Goal: Transaction & Acquisition: Purchase product/service

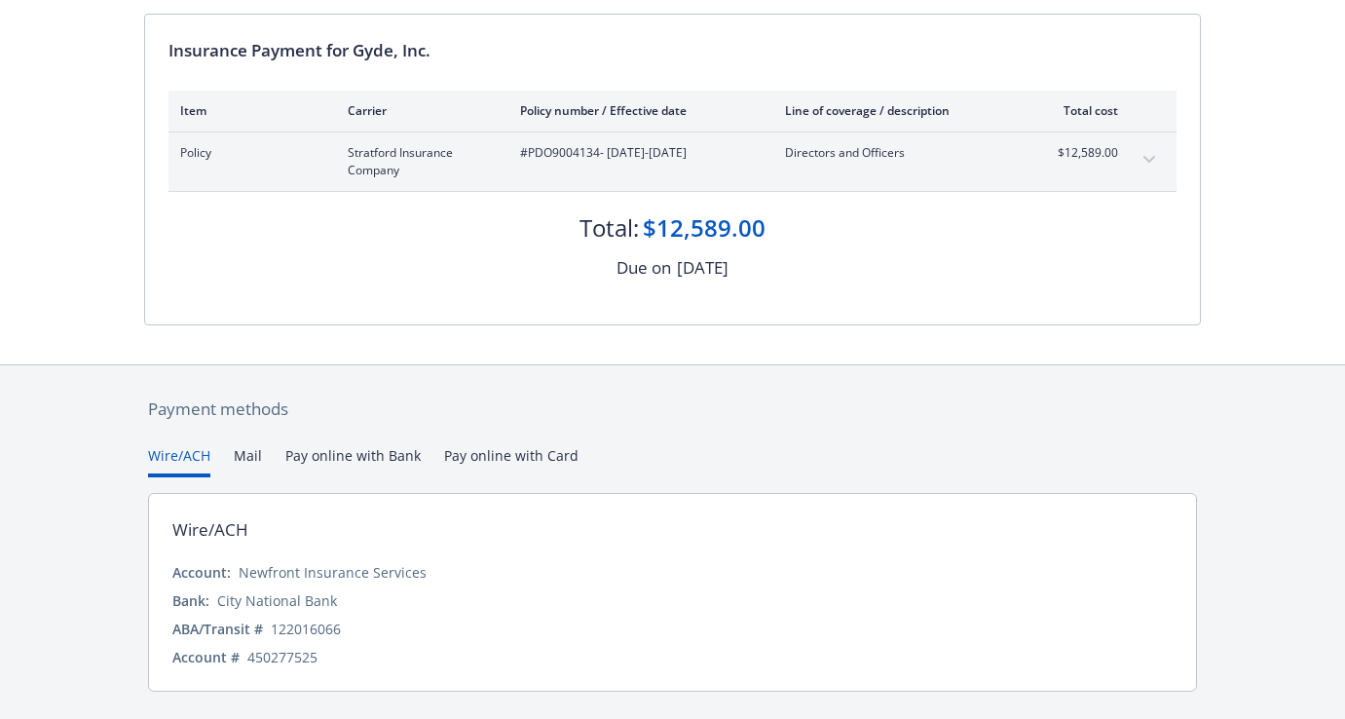
scroll to position [237, 0]
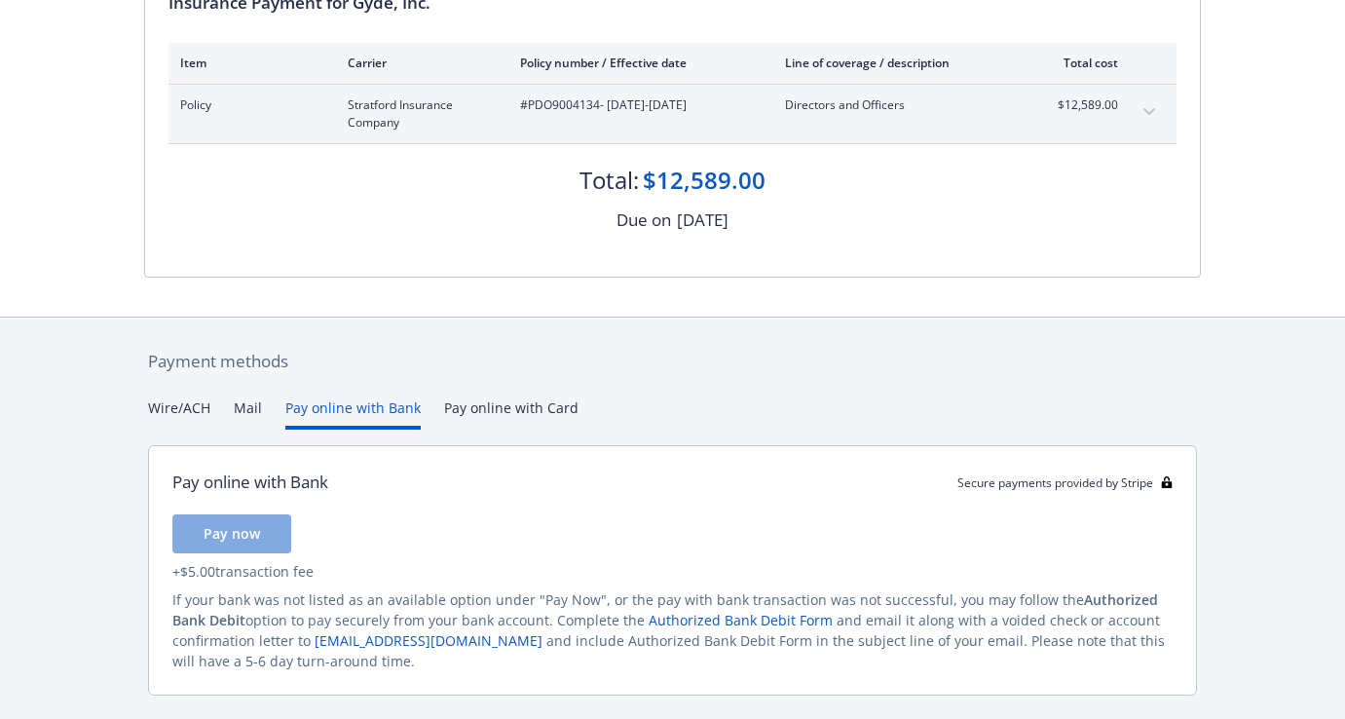
click at [384, 404] on button "Pay online with Bank" at bounding box center [352, 413] width 135 height 32
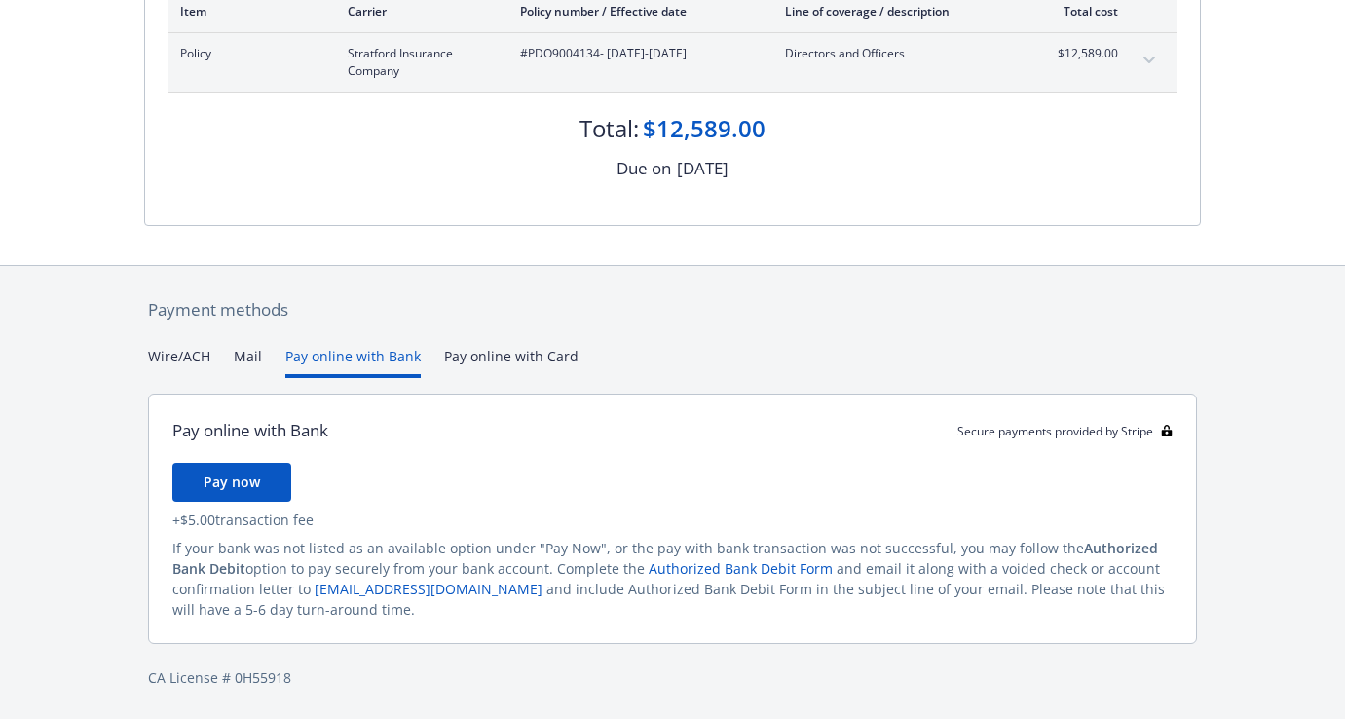
scroll to position [199, 0]
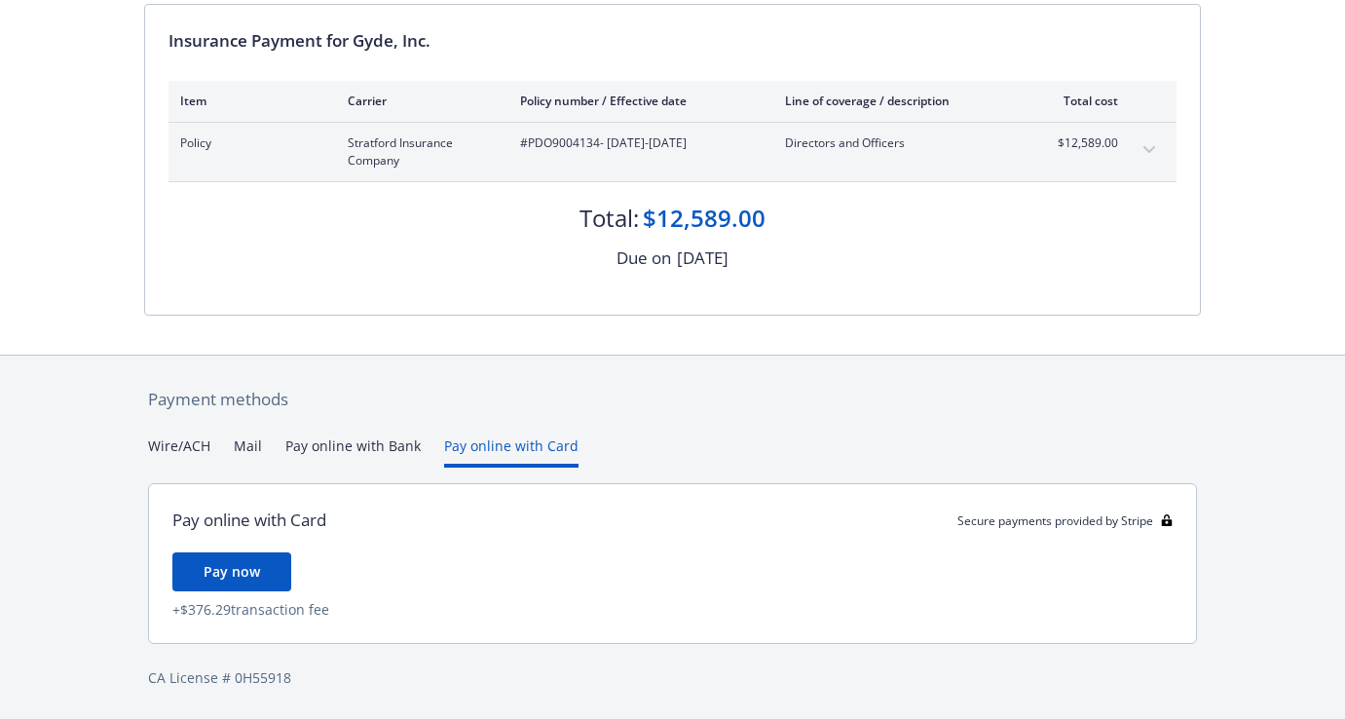
click at [496, 356] on div "Payment methods Wire/ACH Mail Pay online with Bank Pay online with Card Pay onl…" at bounding box center [672, 538] width 1057 height 364
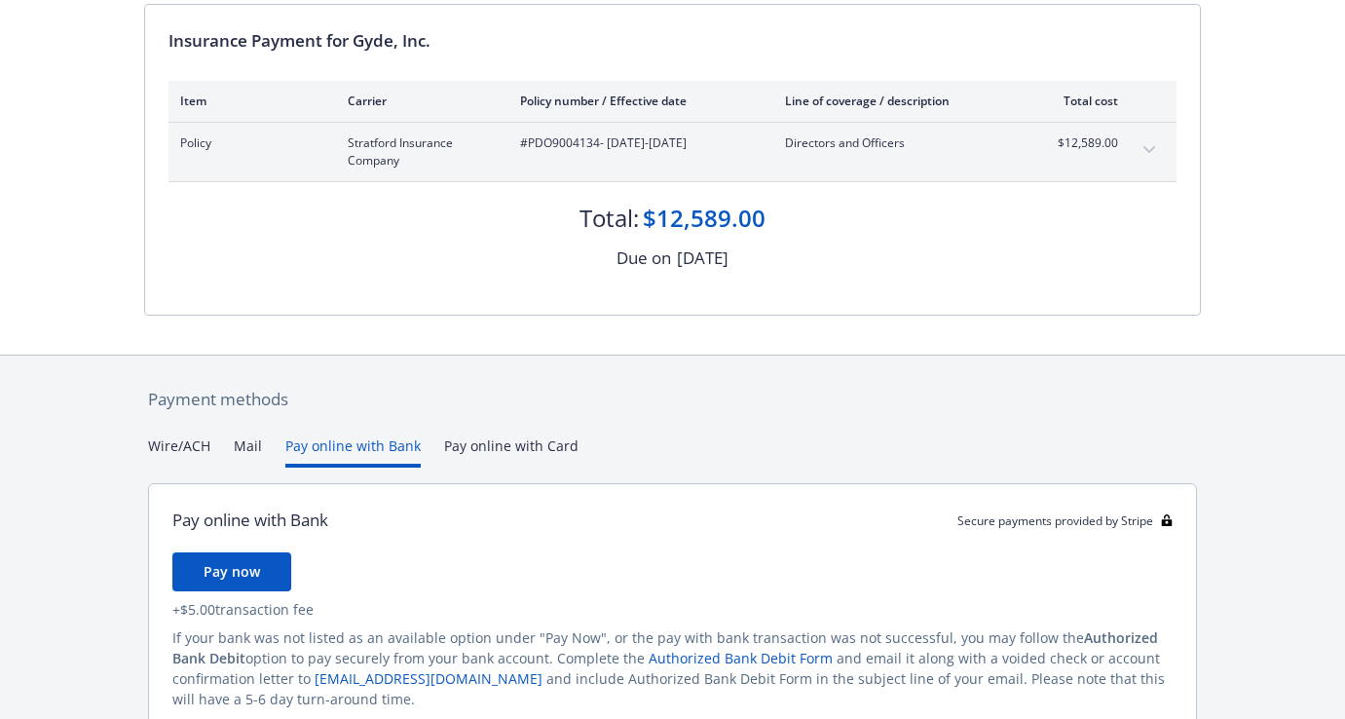
click at [376, 455] on button "Pay online with Bank" at bounding box center [352, 451] width 135 height 32
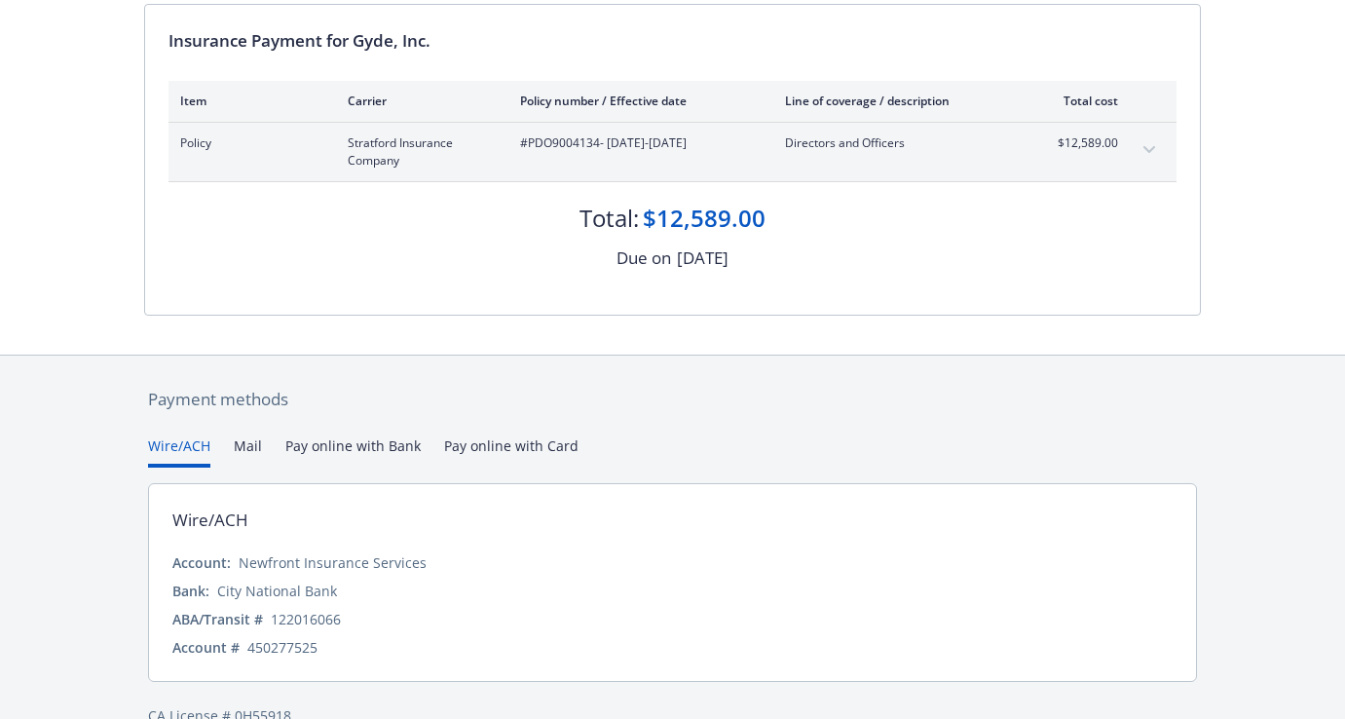
click at [200, 448] on button "Wire/ACH" at bounding box center [179, 451] width 62 height 32
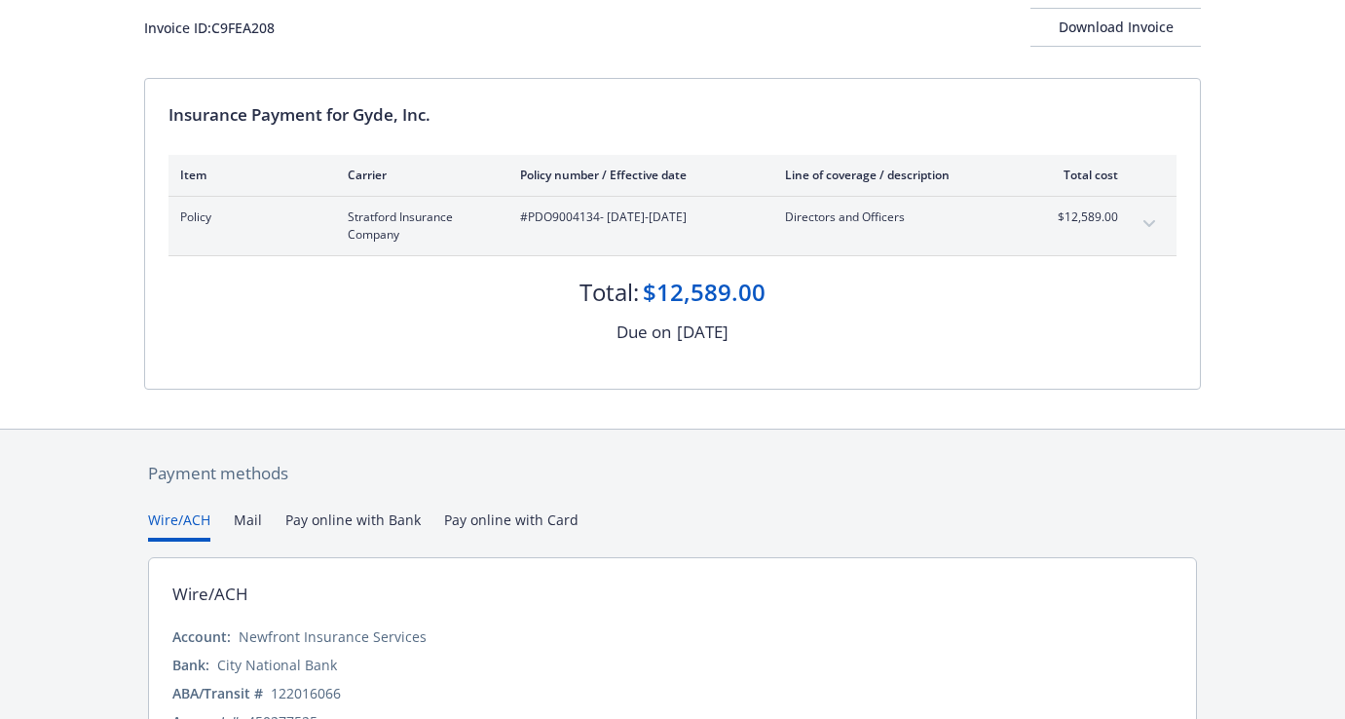
scroll to position [0, 0]
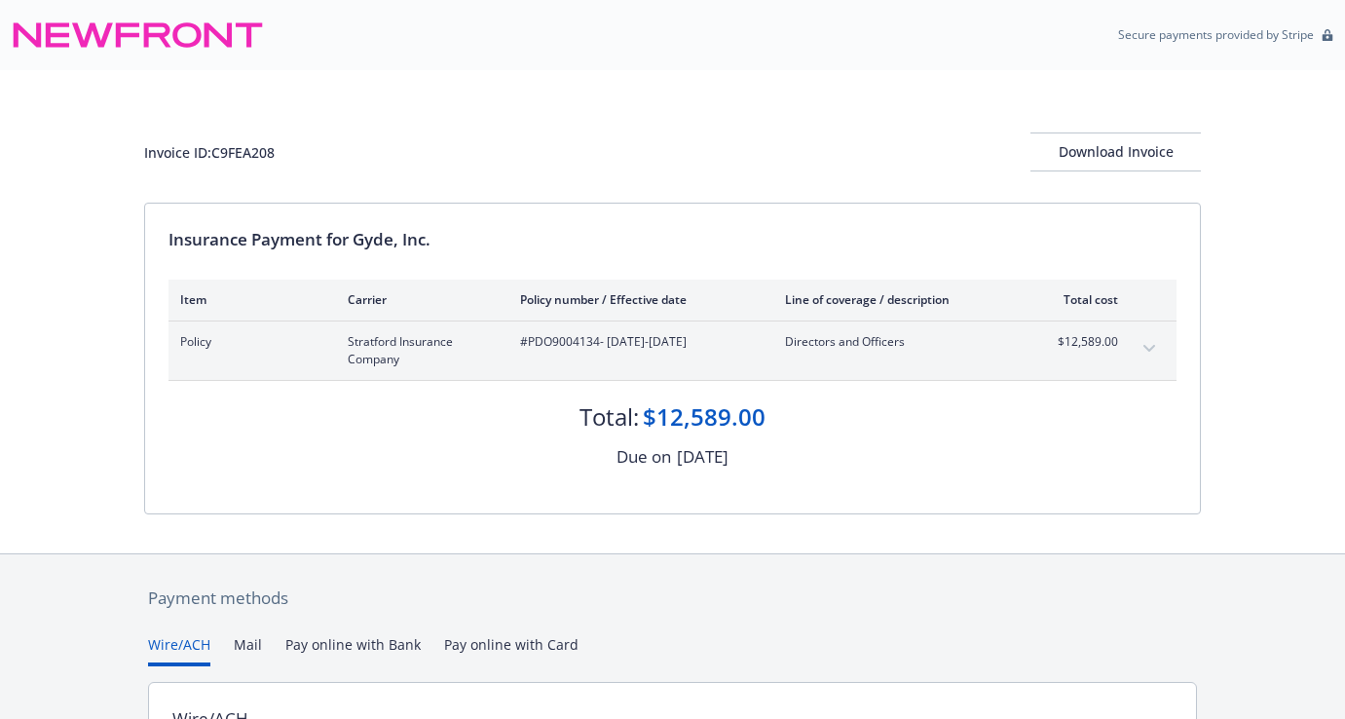
click at [669, 308] on div "Item Carrier Policy number / Effective date Line of coverage / description Tota…" at bounding box center [673, 300] width 1008 height 40
click at [1071, 151] on div "Download Invoice" at bounding box center [1116, 151] width 170 height 37
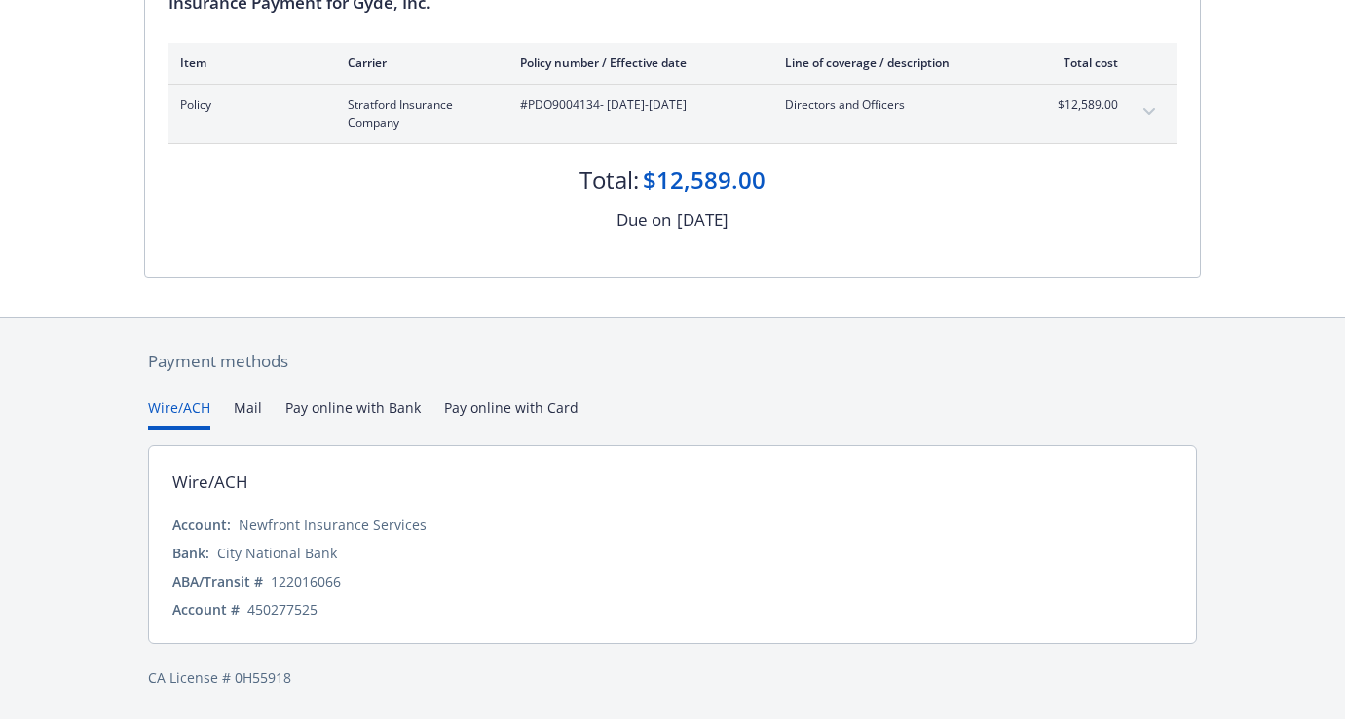
click at [328, 407] on button "Pay online with Bank" at bounding box center [352, 413] width 135 height 32
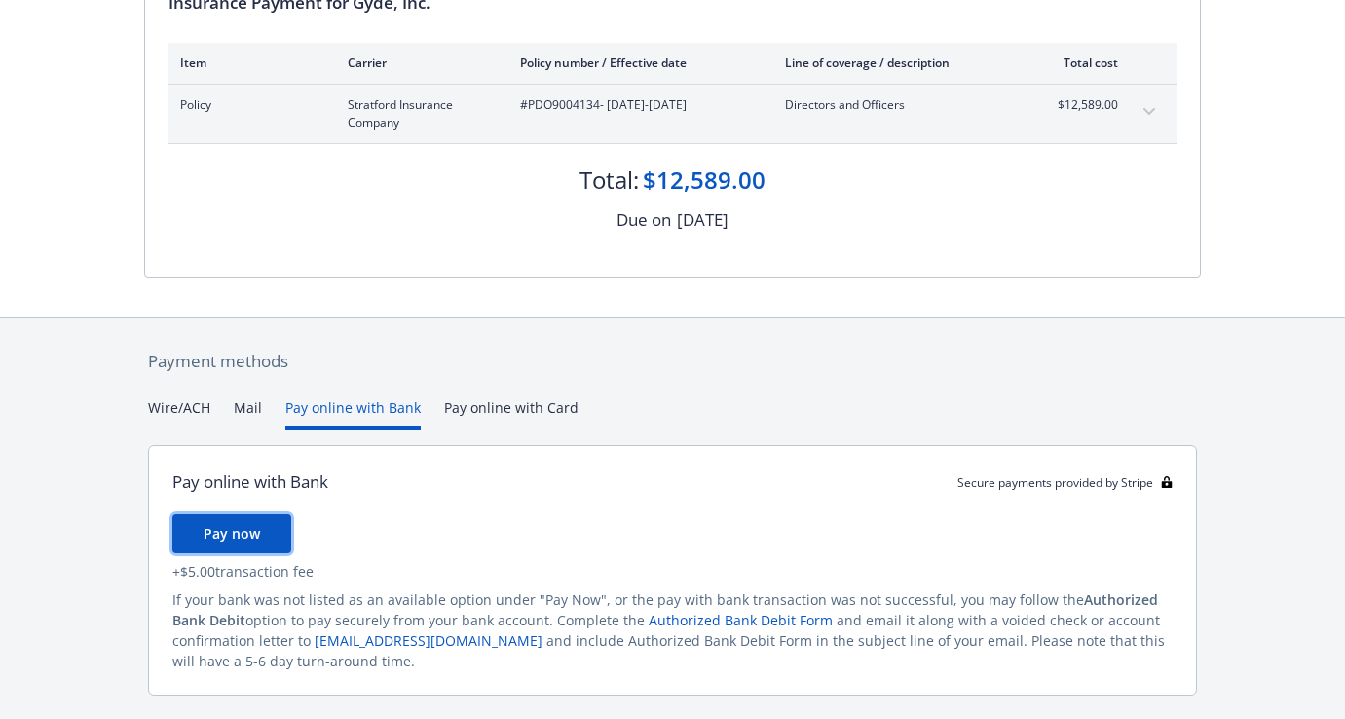
click at [247, 540] on span "Pay now" at bounding box center [232, 533] width 56 height 19
